Goal: Task Accomplishment & Management: Manage account settings

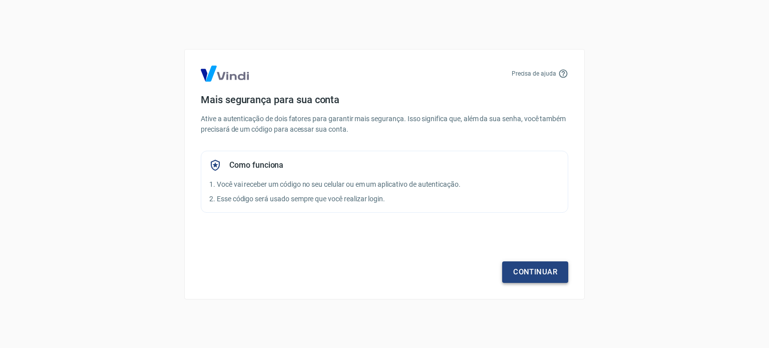
click at [534, 268] on link "Continuar" at bounding box center [535, 271] width 66 height 21
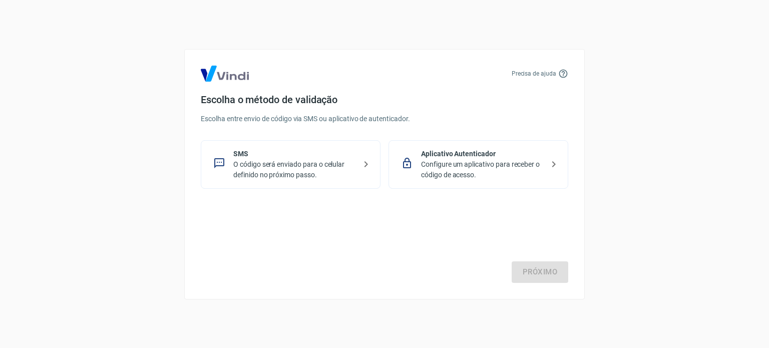
click at [311, 156] on p "SMS" at bounding box center [294, 154] width 123 height 11
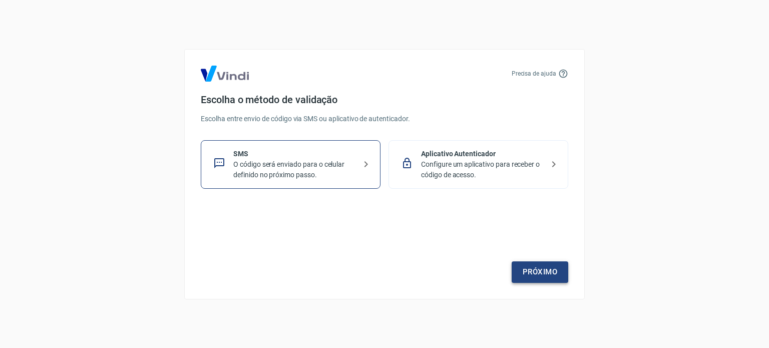
click at [539, 268] on link "Próximo" at bounding box center [540, 271] width 57 height 21
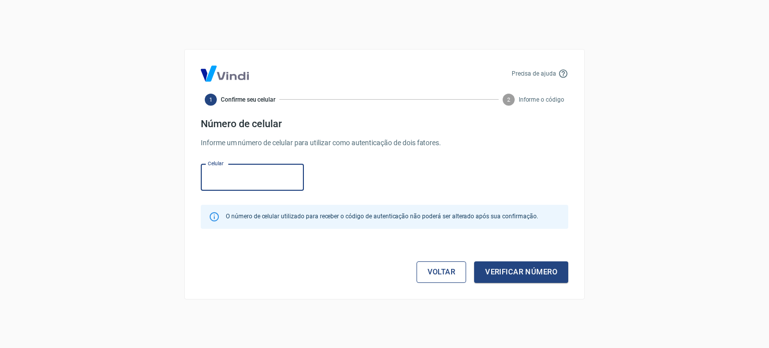
click at [429, 276] on link "Voltar" at bounding box center [442, 271] width 50 height 21
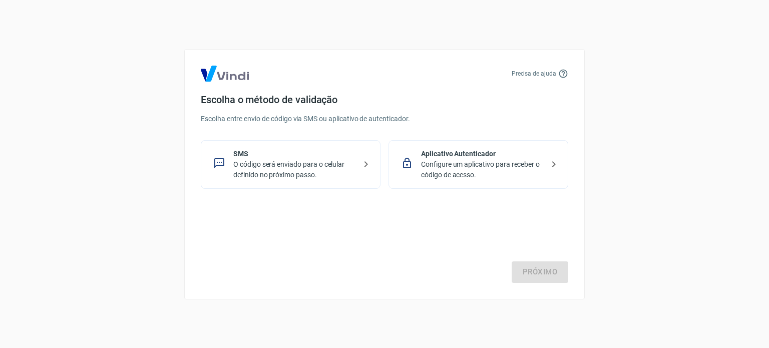
click at [476, 166] on p "Configure um aplicativo para receber o código de acesso." at bounding box center [482, 169] width 123 height 21
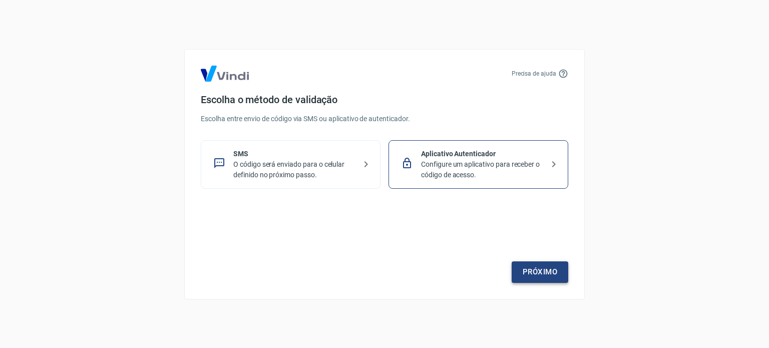
click at [537, 266] on link "Próximo" at bounding box center [540, 271] width 57 height 21
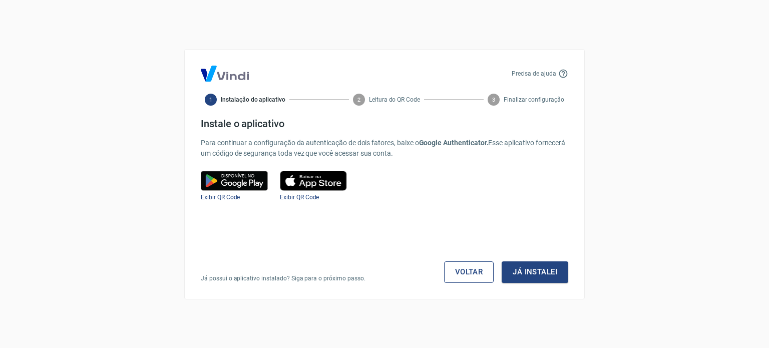
click at [460, 273] on link "Voltar" at bounding box center [469, 271] width 50 height 21
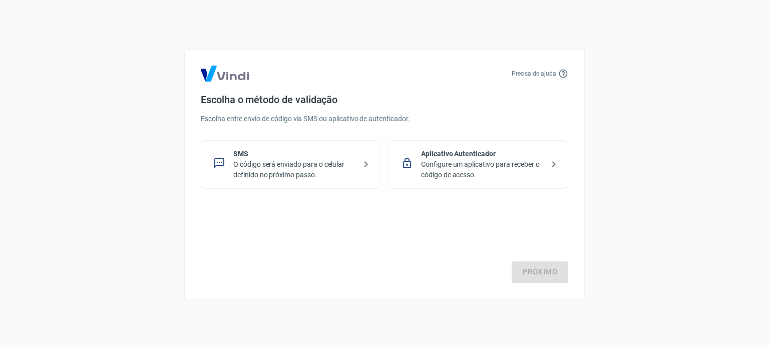
click at [293, 170] on p "O código será enviado para o celular definido no próximo passo." at bounding box center [294, 169] width 123 height 21
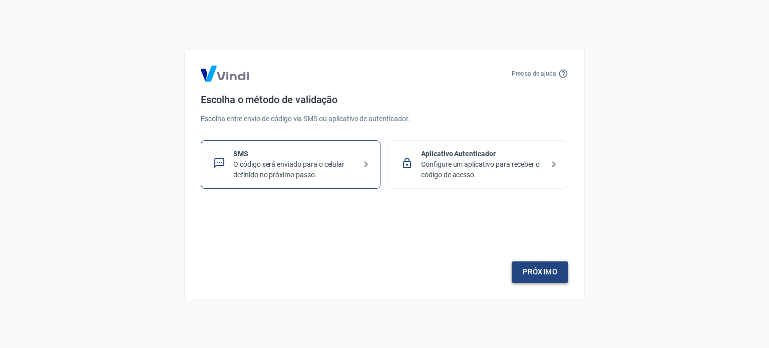
click at [550, 274] on link "Próximo" at bounding box center [540, 271] width 57 height 21
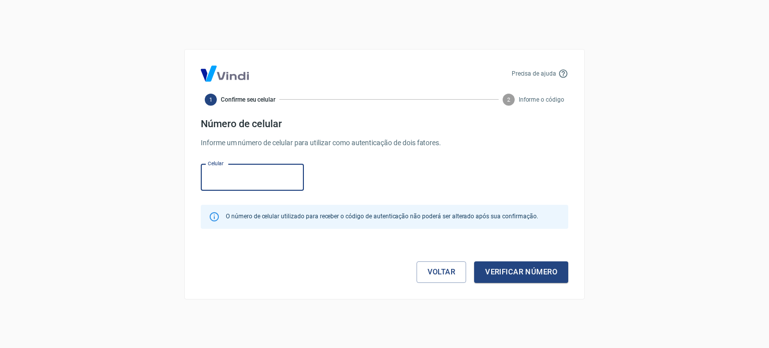
click at [247, 173] on input "Celular" at bounding box center [252, 177] width 103 height 27
type input "[PHONE_NUMBER]"
click at [504, 270] on button "Verificar número" at bounding box center [521, 271] width 94 height 21
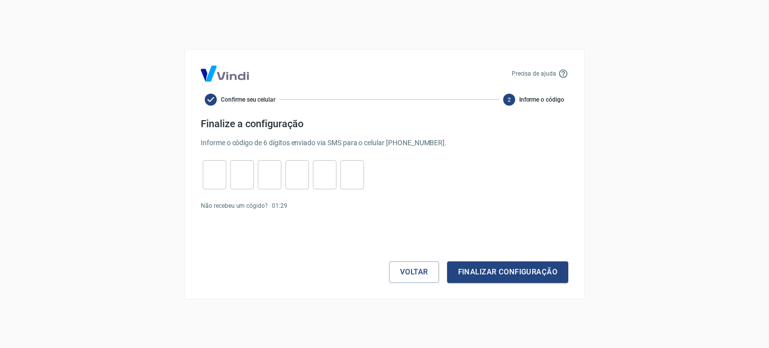
click at [207, 176] on input "tel" at bounding box center [215, 175] width 24 height 22
click at [412, 274] on button "Voltar" at bounding box center [414, 271] width 50 height 21
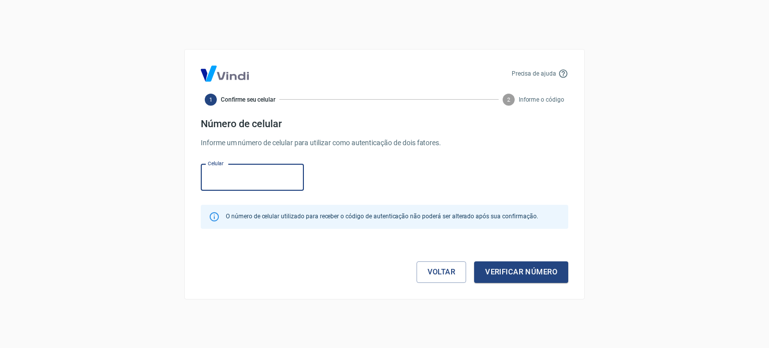
click at [253, 181] on input "Celular" at bounding box center [252, 177] width 103 height 27
type input "[PHONE_NUMBER]"
click at [511, 274] on button "Verificar número" at bounding box center [521, 271] width 94 height 21
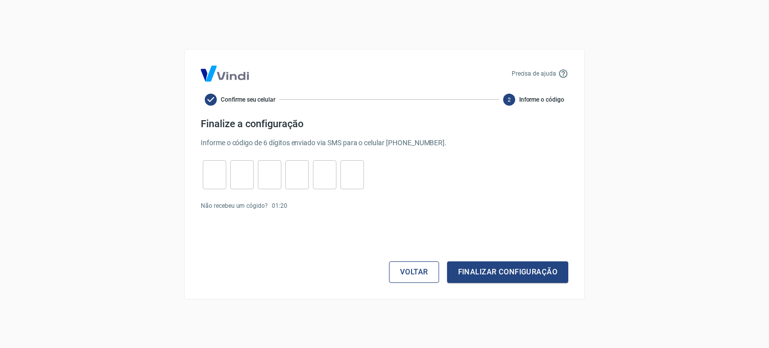
click at [408, 267] on button "Voltar" at bounding box center [414, 271] width 50 height 21
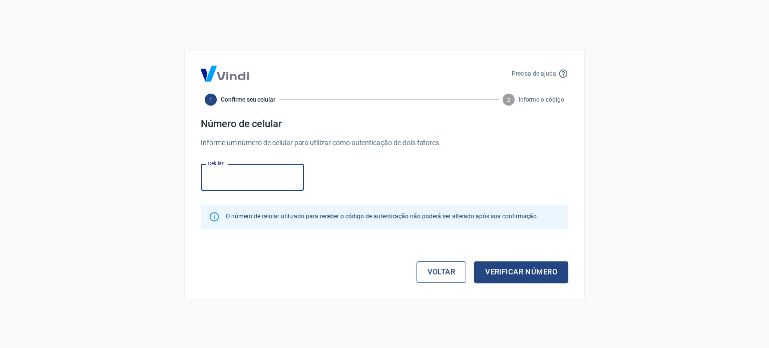
click at [449, 263] on link "Voltar" at bounding box center [442, 271] width 50 height 21
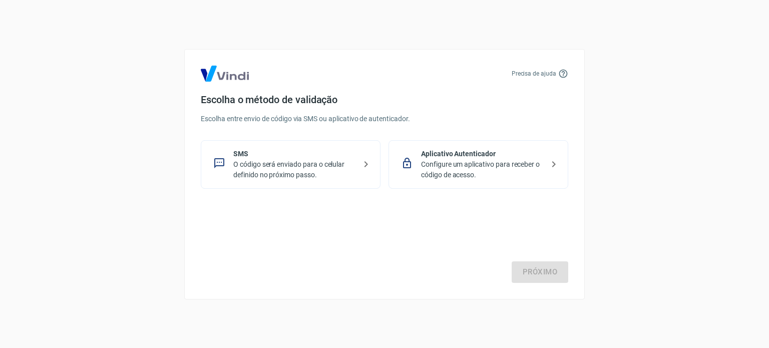
click at [458, 152] on p "Aplicativo Autenticador" at bounding box center [482, 154] width 123 height 11
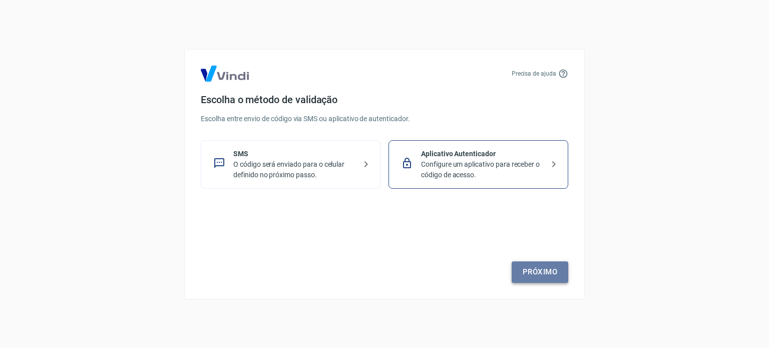
click at [534, 268] on link "Próximo" at bounding box center [540, 271] width 57 height 21
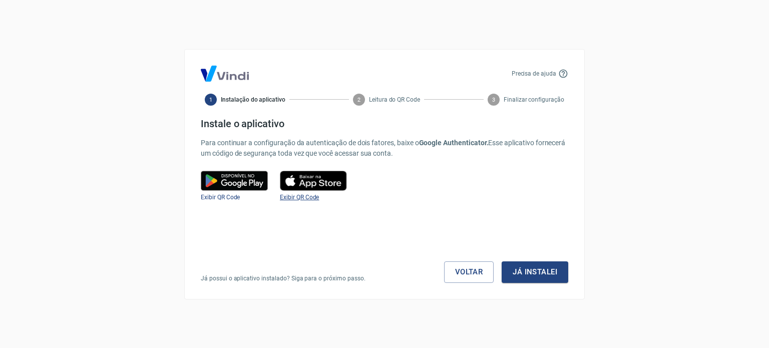
click at [302, 194] on span "Exibir QR Code" at bounding box center [299, 197] width 39 height 7
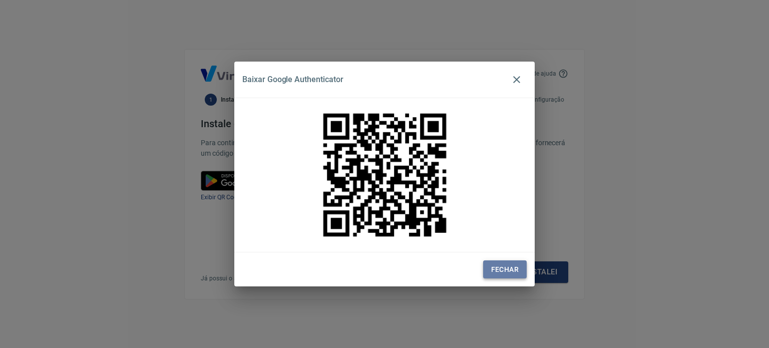
click at [507, 267] on button "Fechar" at bounding box center [505, 269] width 44 height 19
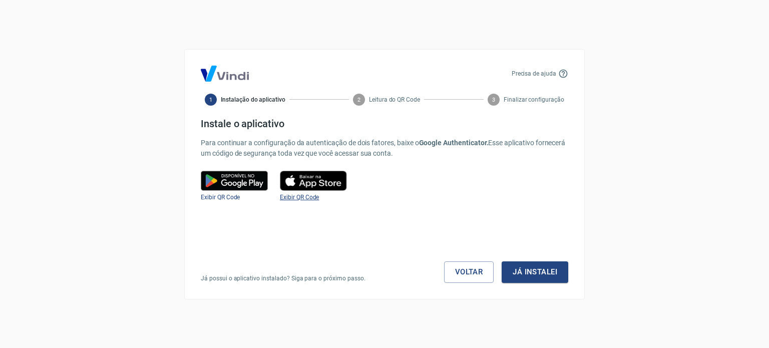
click at [308, 197] on span "Exibir QR Code" at bounding box center [299, 197] width 39 height 7
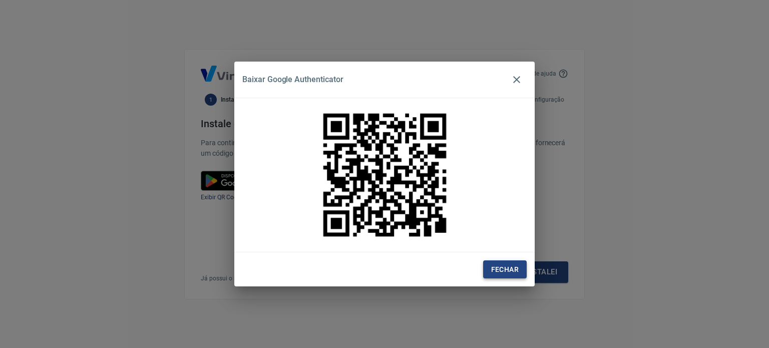
click at [515, 269] on button "Fechar" at bounding box center [505, 269] width 44 height 19
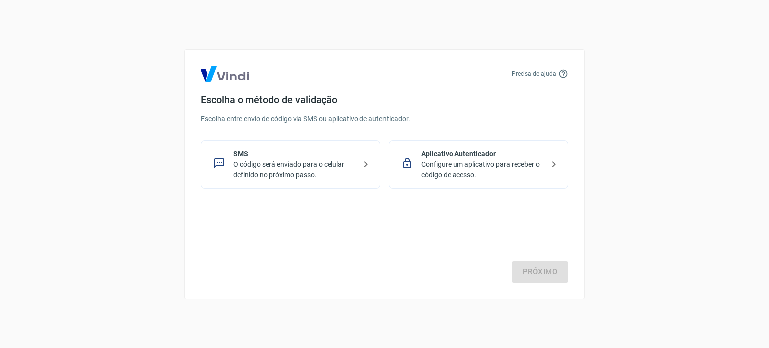
click at [248, 170] on p "O código será enviado para o celular definido no próximo passo." at bounding box center [294, 169] width 123 height 21
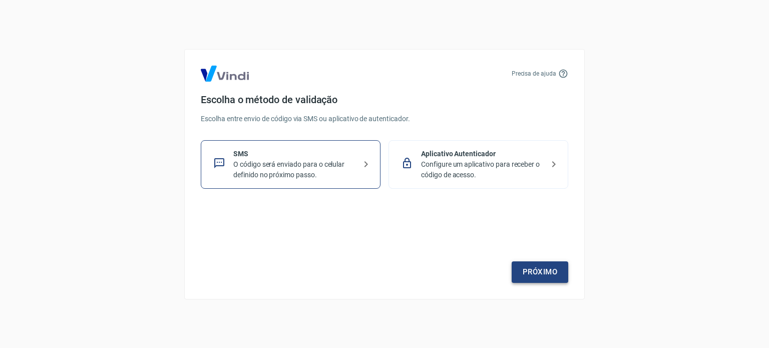
click at [552, 270] on link "Próximo" at bounding box center [540, 271] width 57 height 21
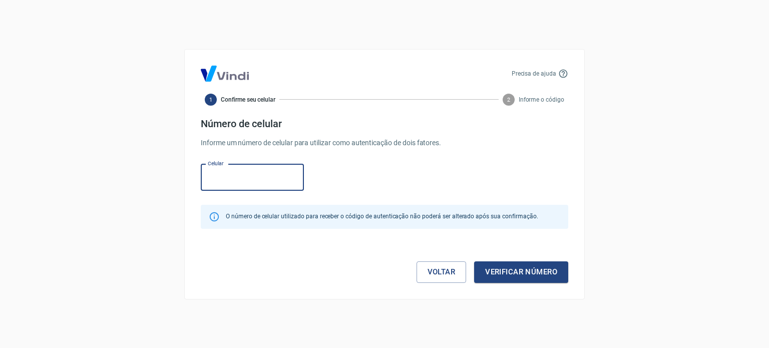
click at [233, 180] on input "Celular" at bounding box center [252, 177] width 103 height 27
type input "[PHONE_NUMBER]"
click at [535, 273] on button "Verificar número" at bounding box center [521, 271] width 94 height 21
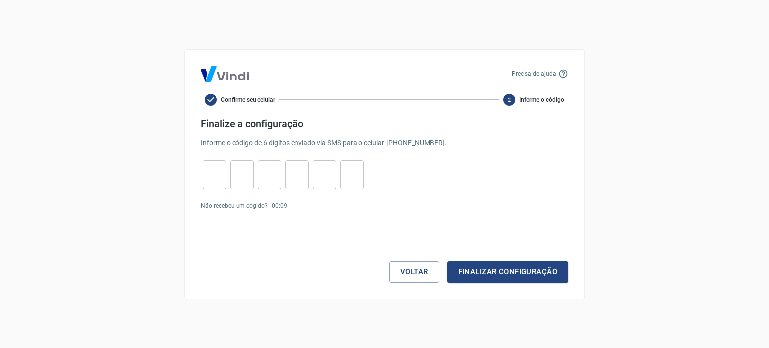
click at [230, 72] on img at bounding box center [225, 74] width 48 height 16
